Goal: Task Accomplishment & Management: Manage account settings

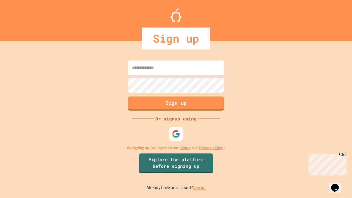
click at [200, 188] on link "Log in." at bounding box center [199, 188] width 13 height 6
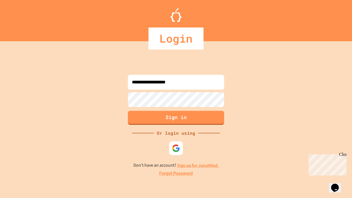
type input "**********"
